Goal: Information Seeking & Learning: Find specific fact

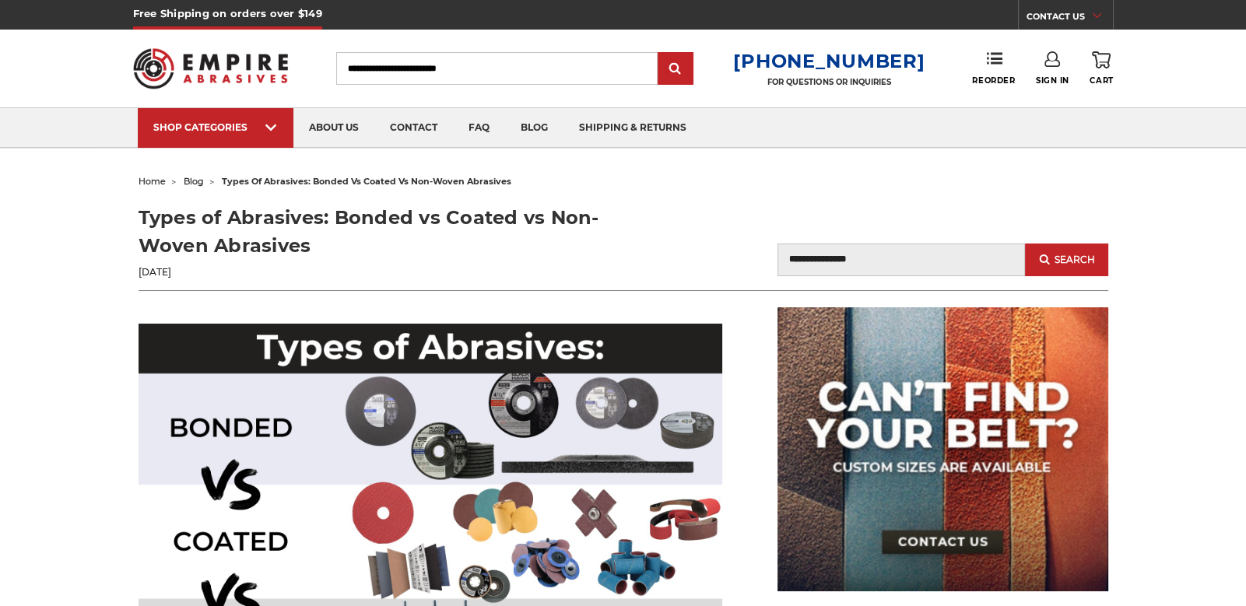
click at [411, 65] on input "Search" at bounding box center [497, 68] width 322 height 33
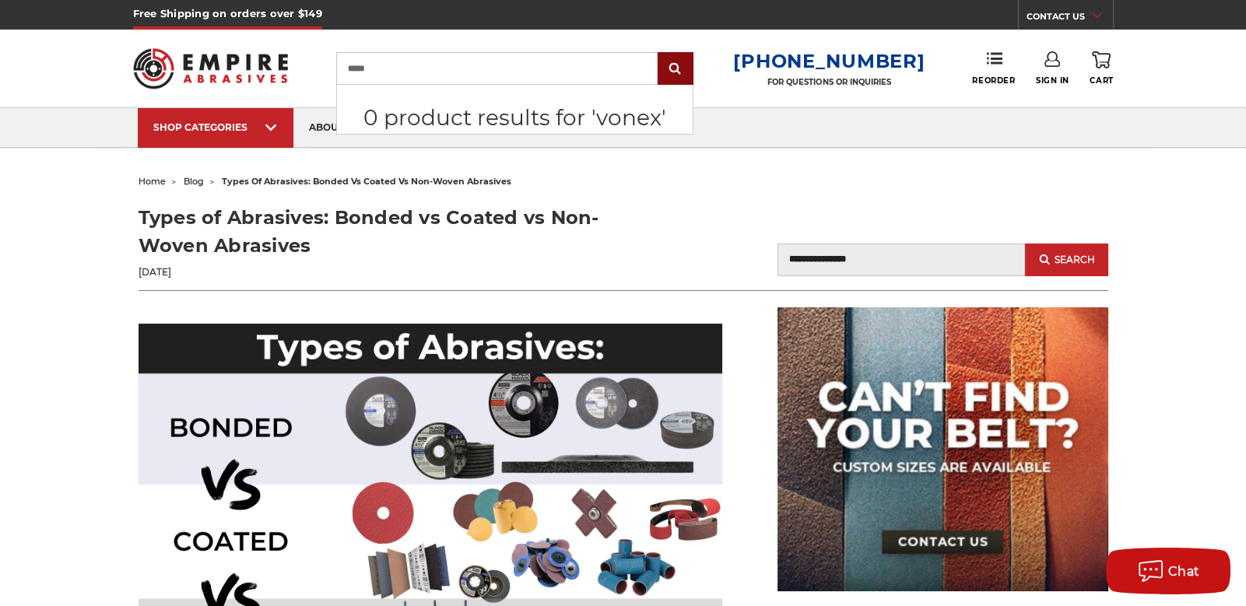
type input "*****"
click at [681, 69] on input "submit" at bounding box center [675, 69] width 31 height 31
